Goal: Task Accomplishment & Management: Use online tool/utility

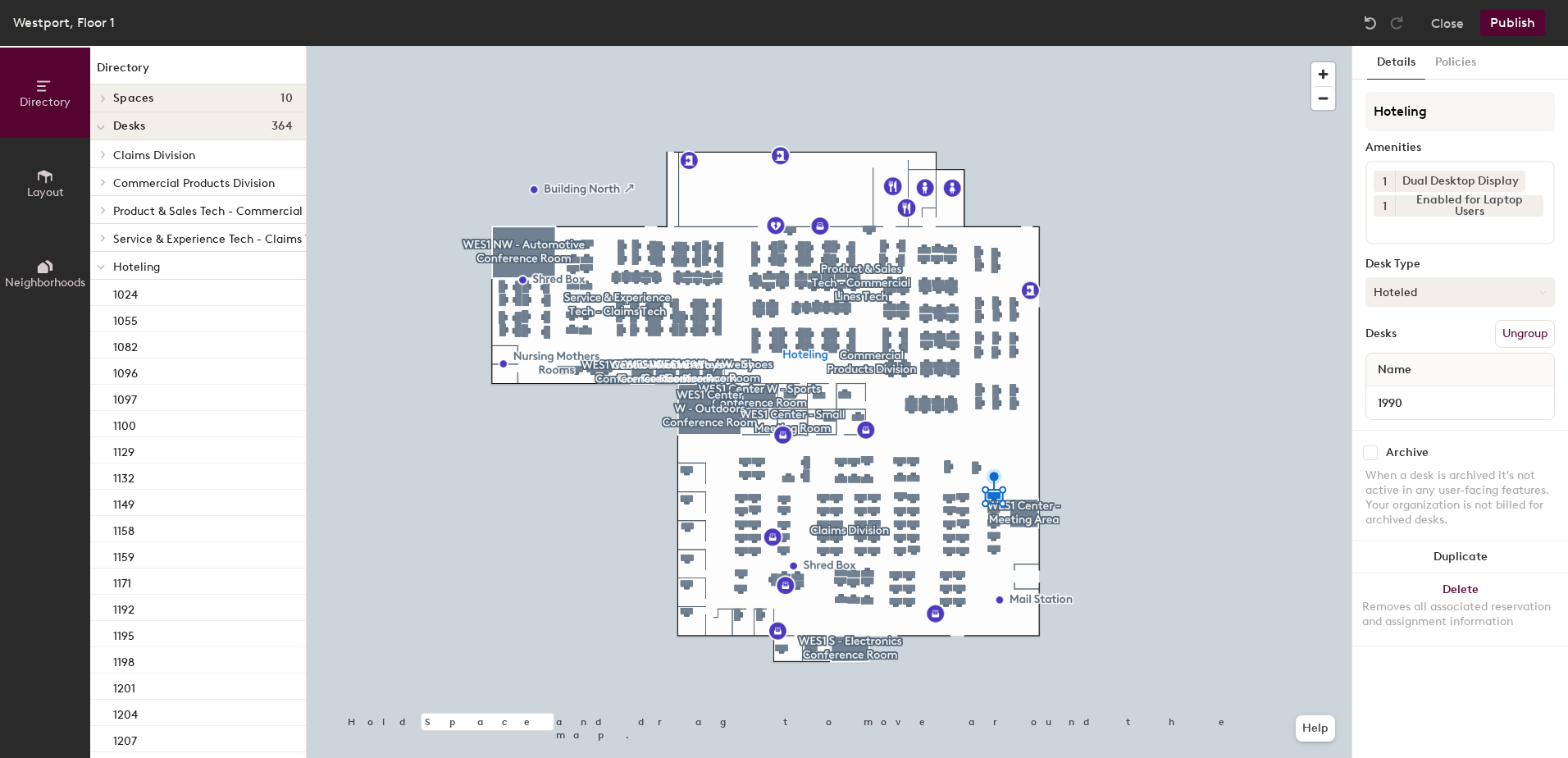
click at [1402, 300] on button "Hoteled" at bounding box center [1460, 292] width 190 height 29
click at [1392, 335] on div "Assigned" at bounding box center [1449, 343] width 164 height 24
drag, startPoint x: 1568, startPoint y: 340, endPoint x: 1558, endPoint y: 334, distance: 11.7
click at [1558, 334] on div "Details Policies Hoteling Amenities 1 Dual Desktop Display 1 Enabled for Laptop…" at bounding box center [1460, 402] width 215 height 712
click at [1516, 332] on button "Ungroup" at bounding box center [1525, 334] width 60 height 27
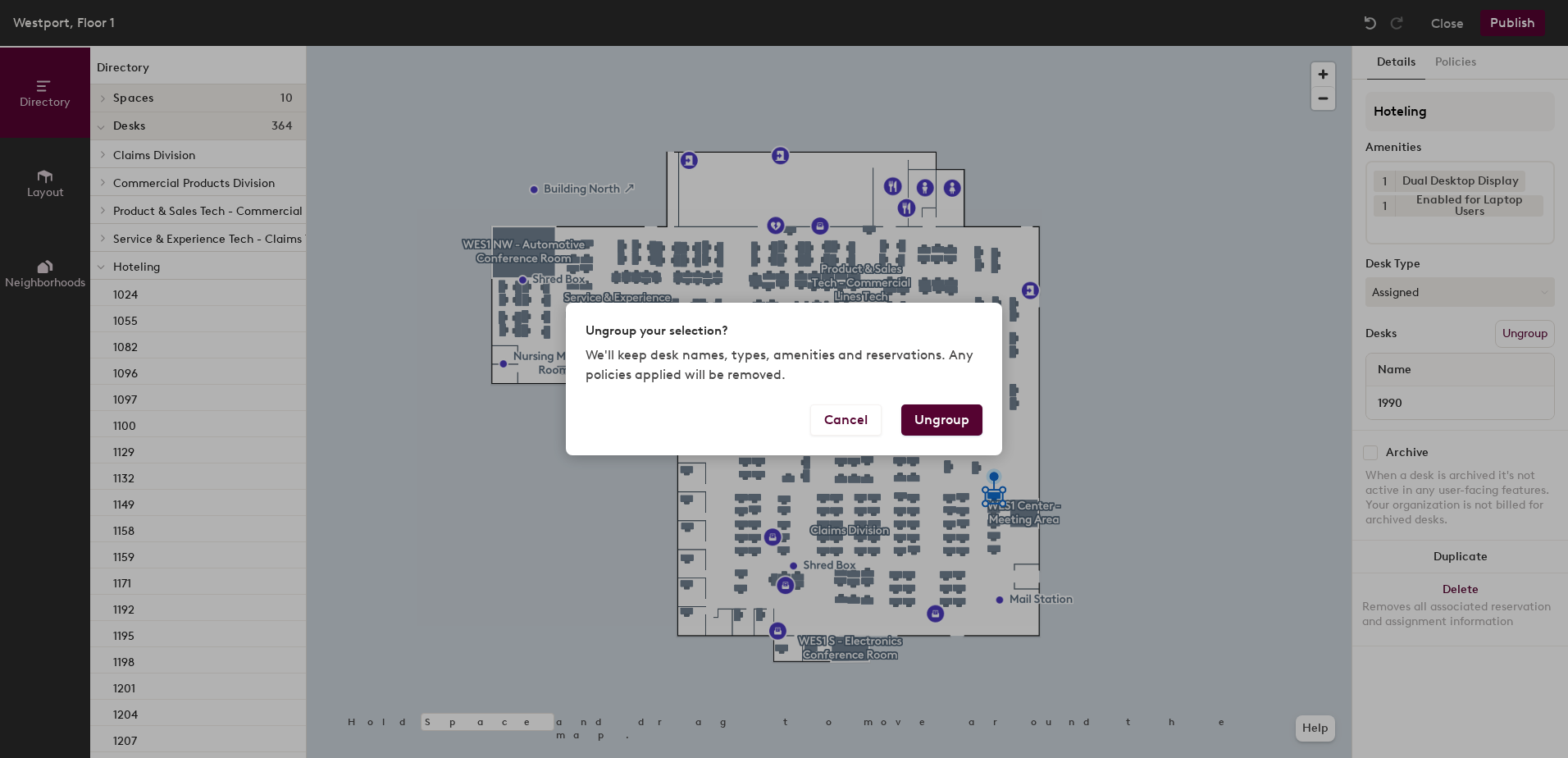
click at [937, 417] on button "Ungroup" at bounding box center [942, 420] width 81 height 31
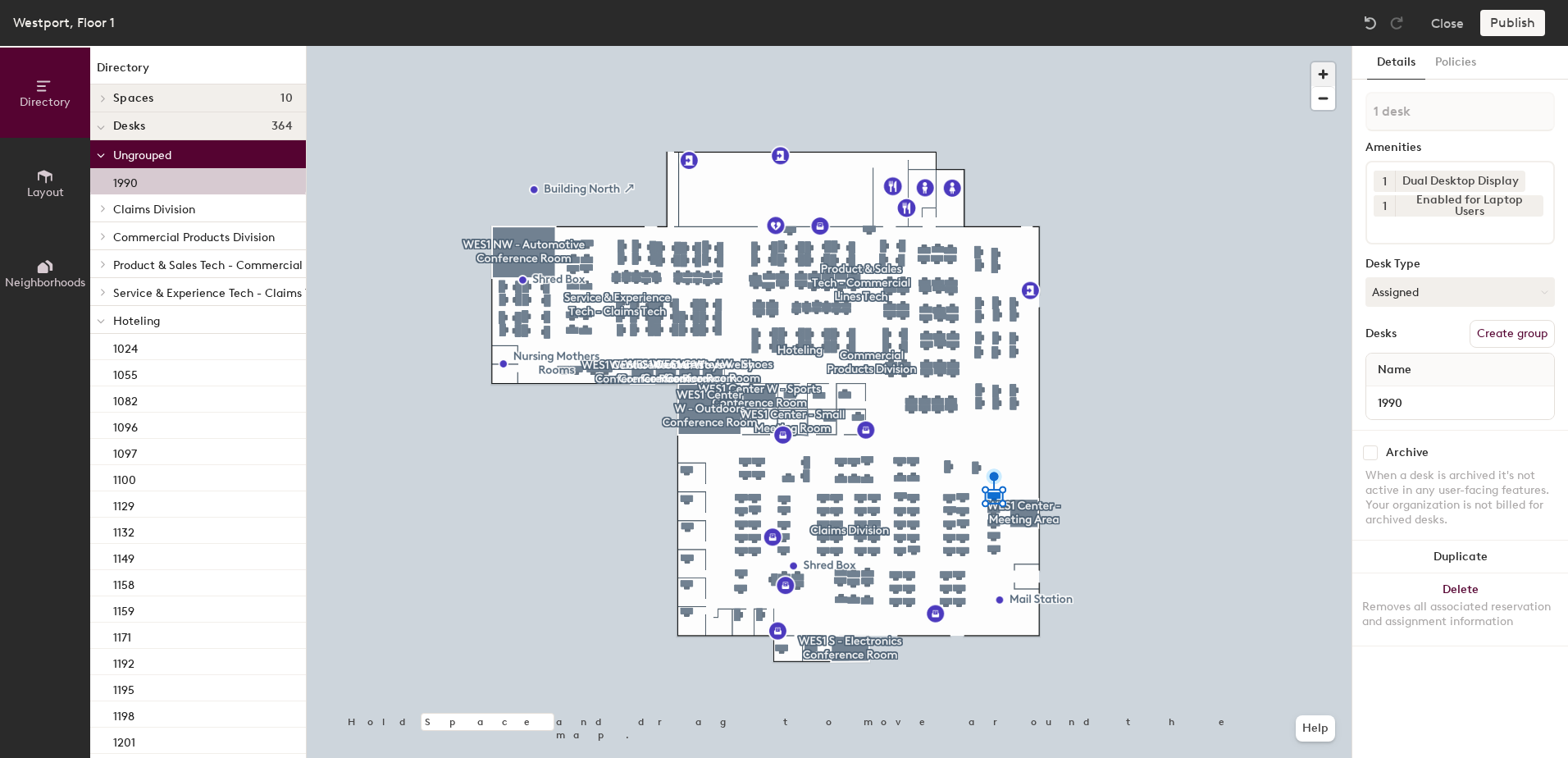
click at [1326, 73] on span "button" at bounding box center [1323, 74] width 23 height 24
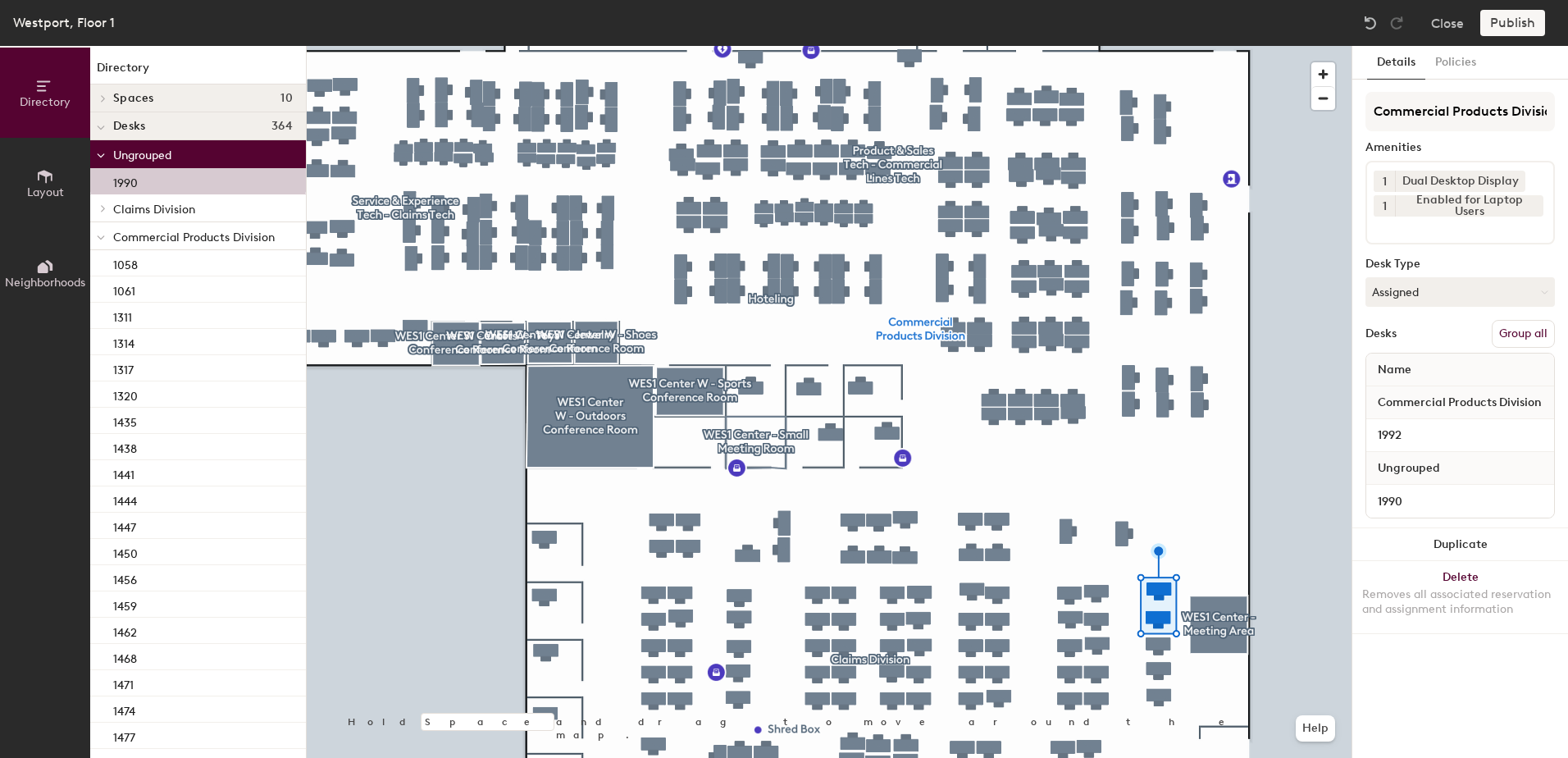
click at [1511, 332] on button "Group all" at bounding box center [1524, 334] width 64 height 27
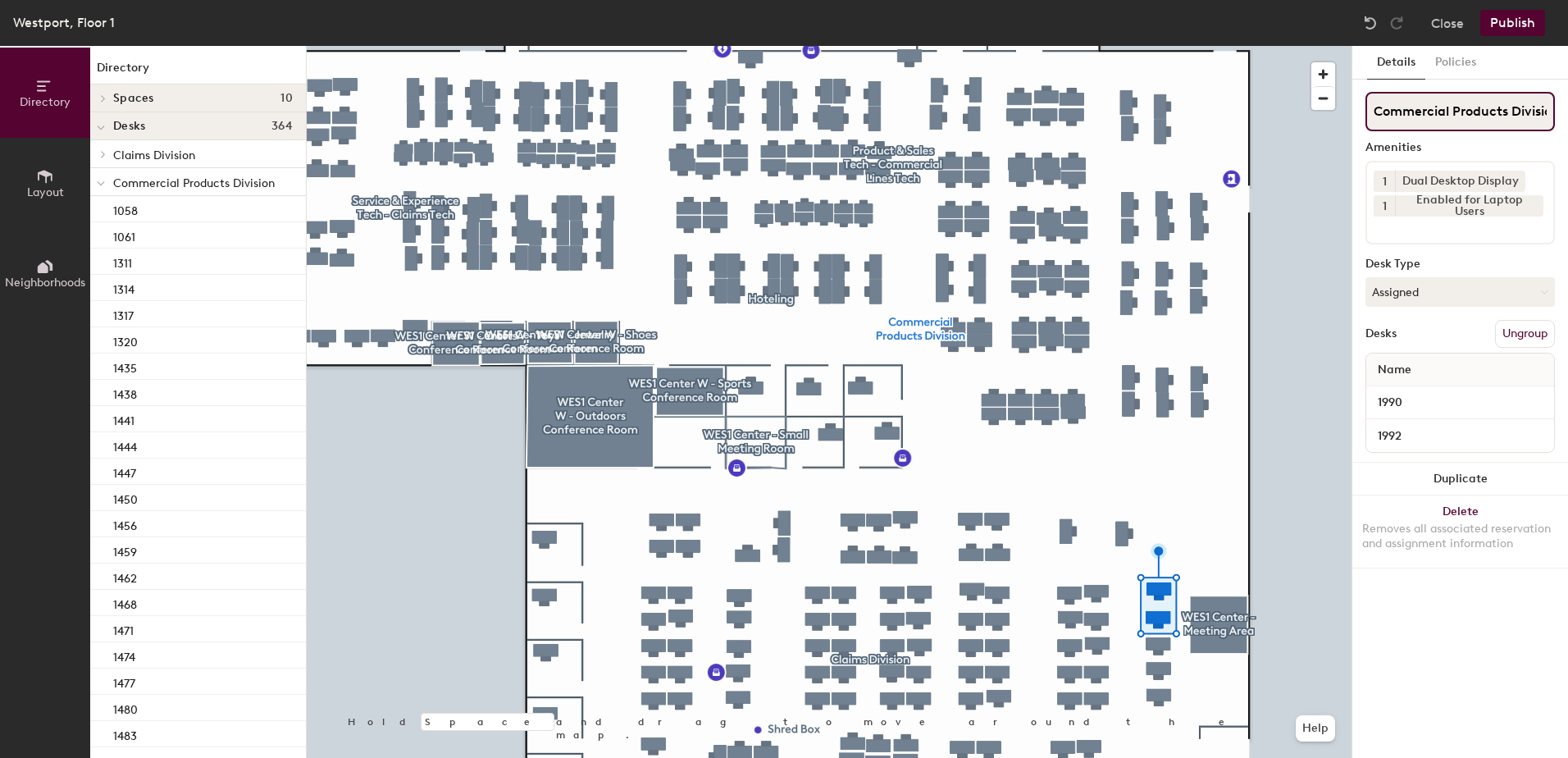
scroll to position [0, 14]
click at [1505, 30] on button "Publish" at bounding box center [1513, 23] width 65 height 26
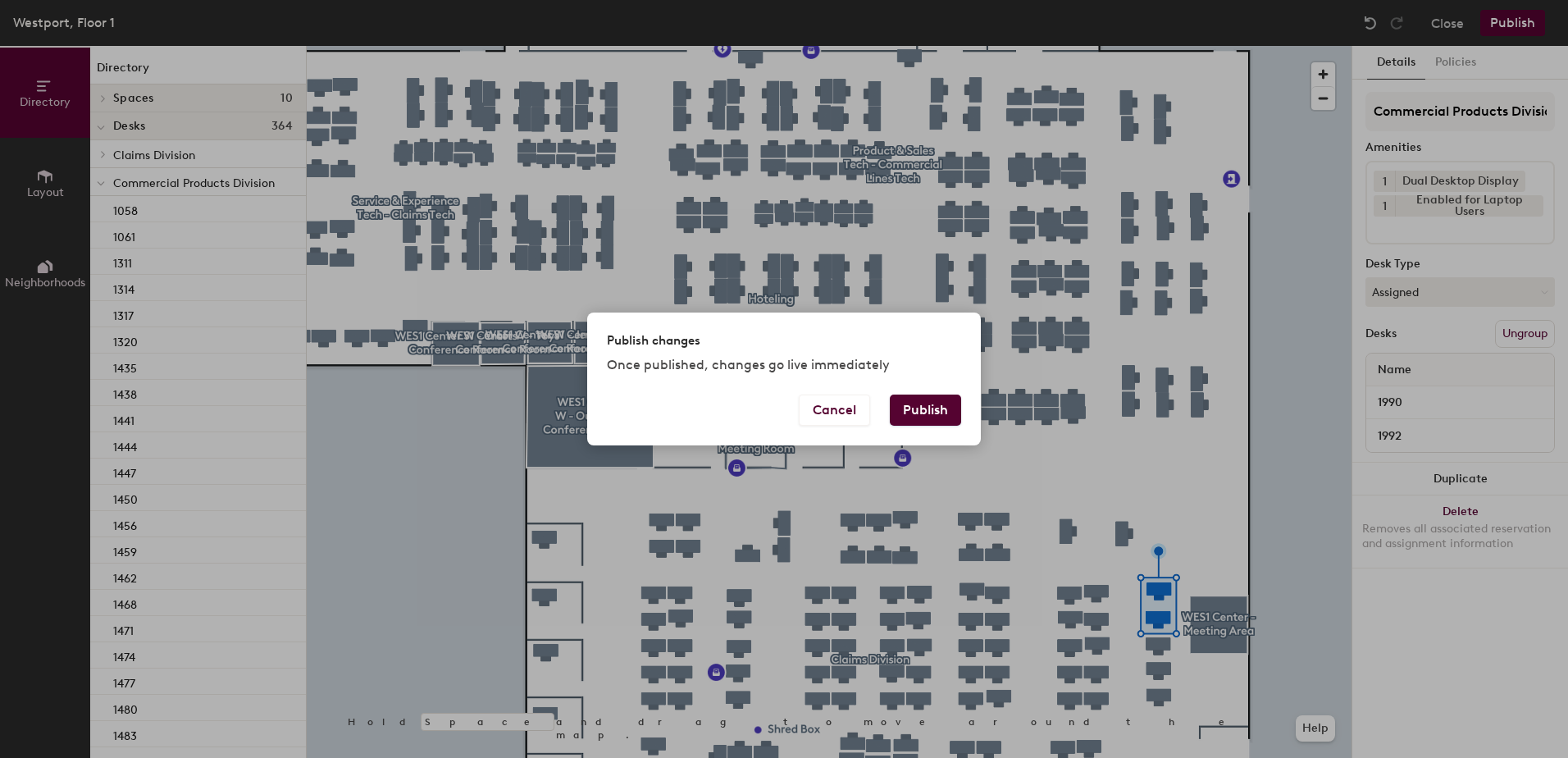
click at [904, 411] on button "Publish" at bounding box center [925, 410] width 71 height 31
